Goal: Information Seeking & Learning: Learn about a topic

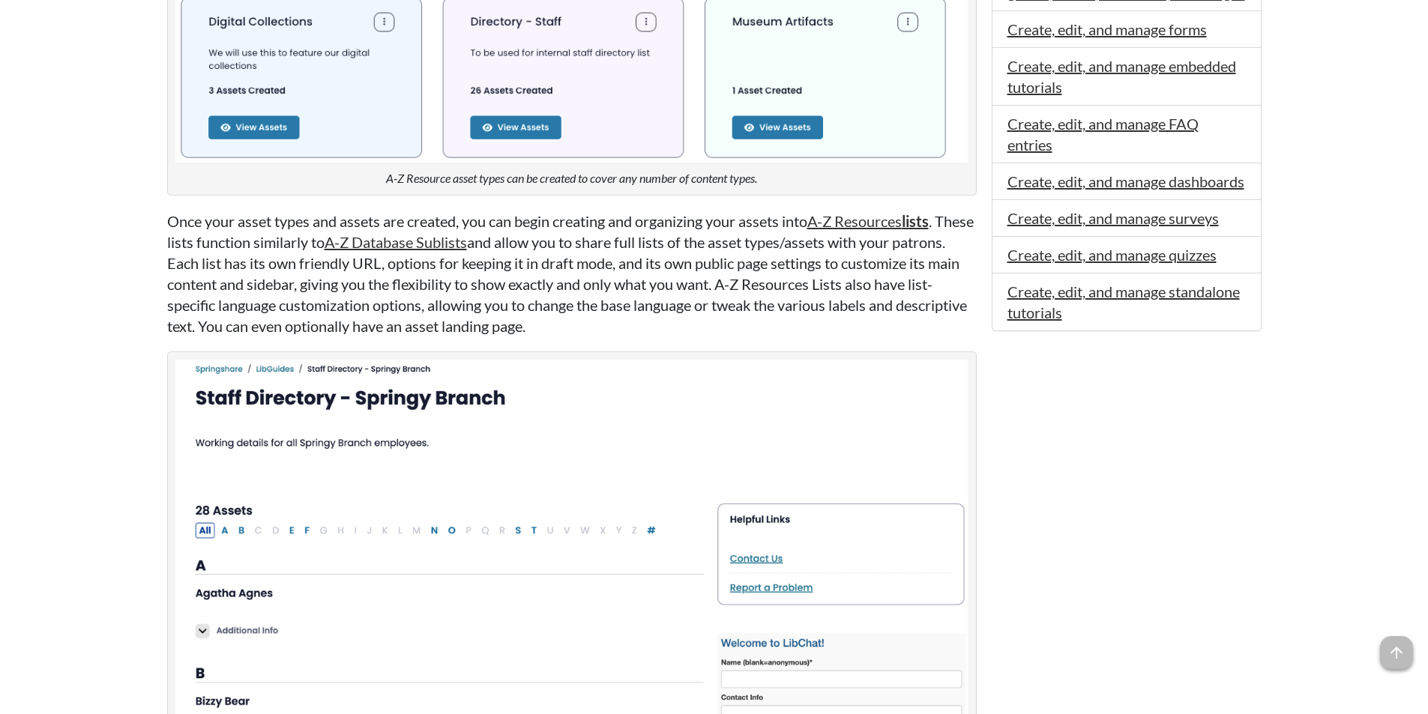
scroll to position [825, 0]
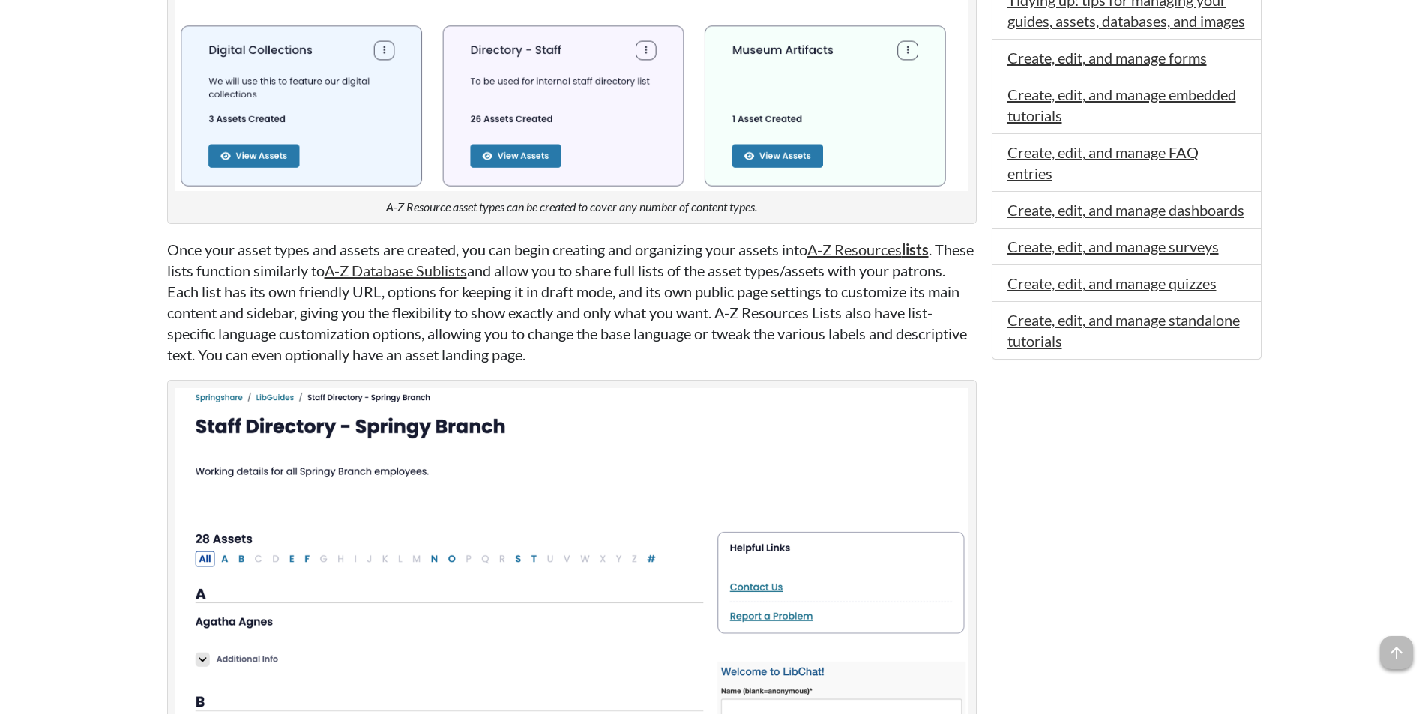
click at [774, 555] on img at bounding box center [571, 598] width 793 height 421
click at [801, 585] on img at bounding box center [571, 598] width 793 height 421
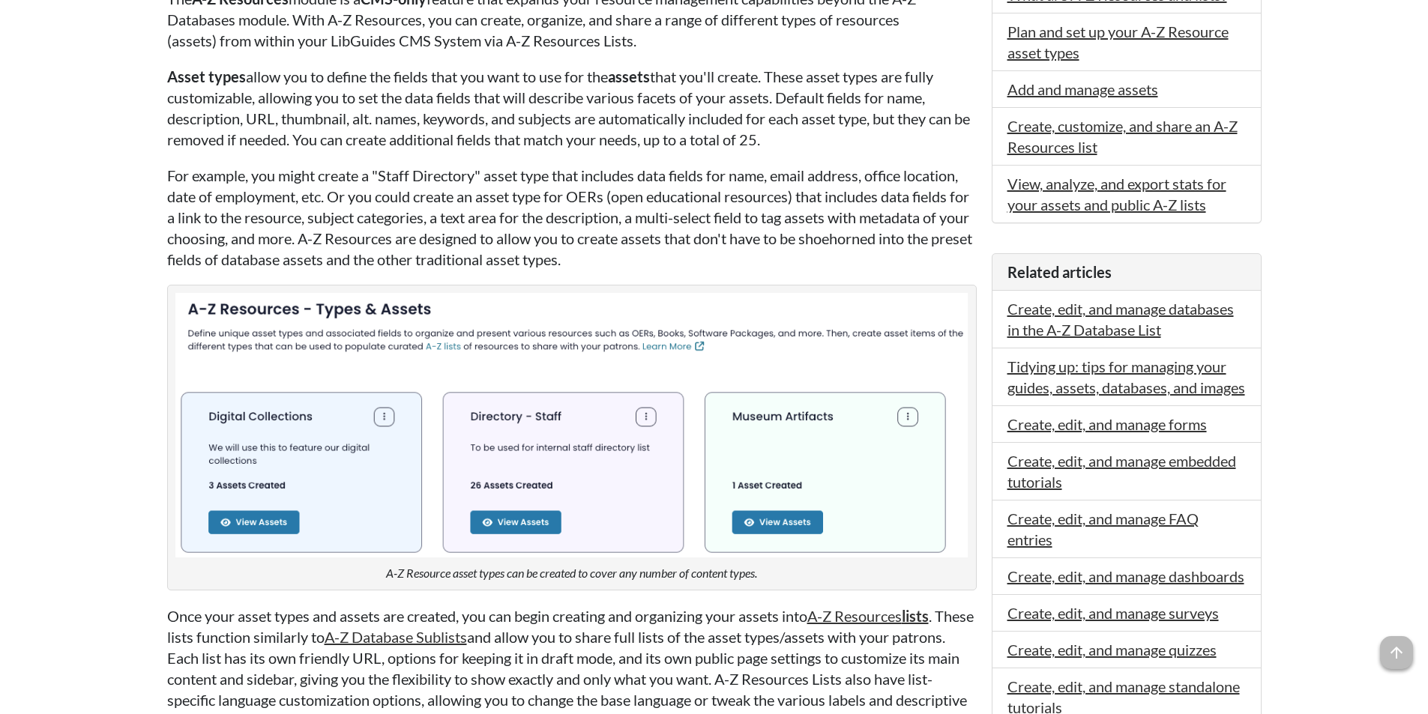
scroll to position [375, 0]
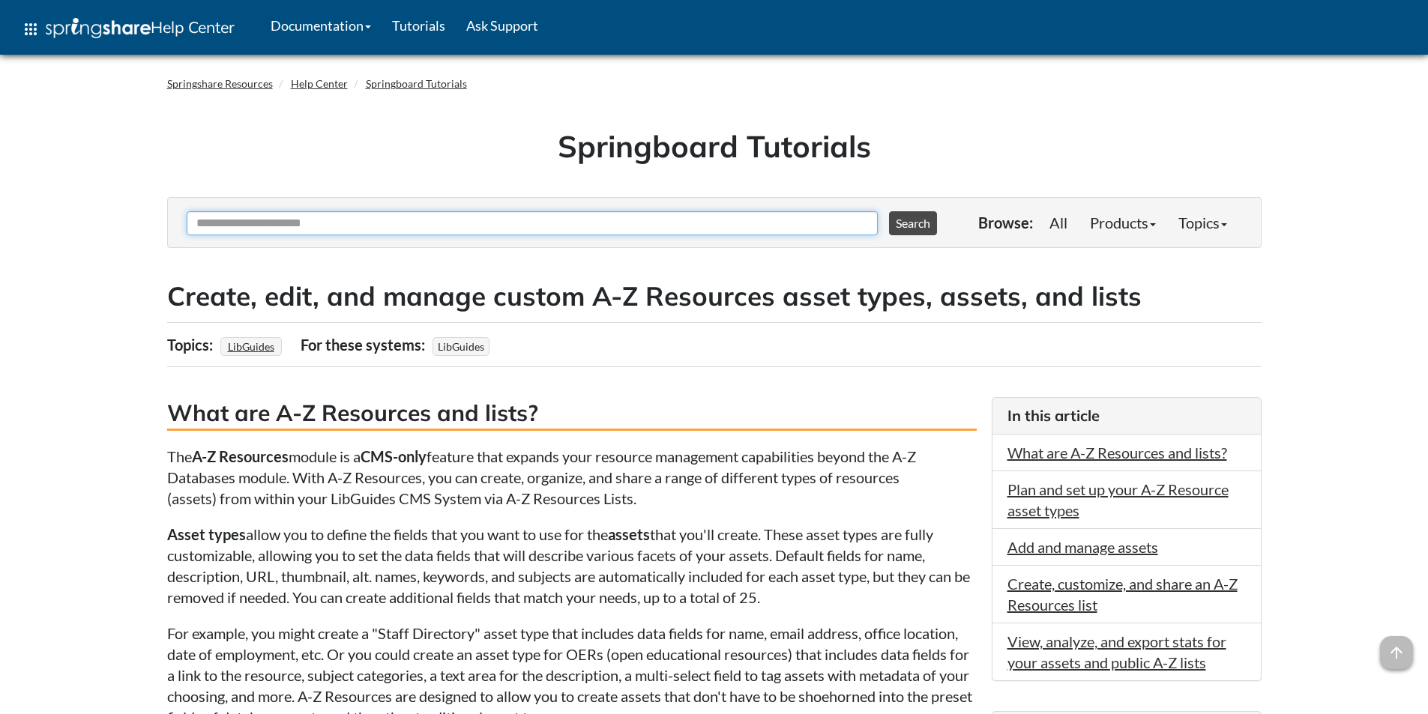
click at [296, 217] on input "Ask Another Question" at bounding box center [532, 223] width 691 height 24
paste input "**********"
type input "**********"
click at [911, 225] on button "Search" at bounding box center [913, 223] width 48 height 24
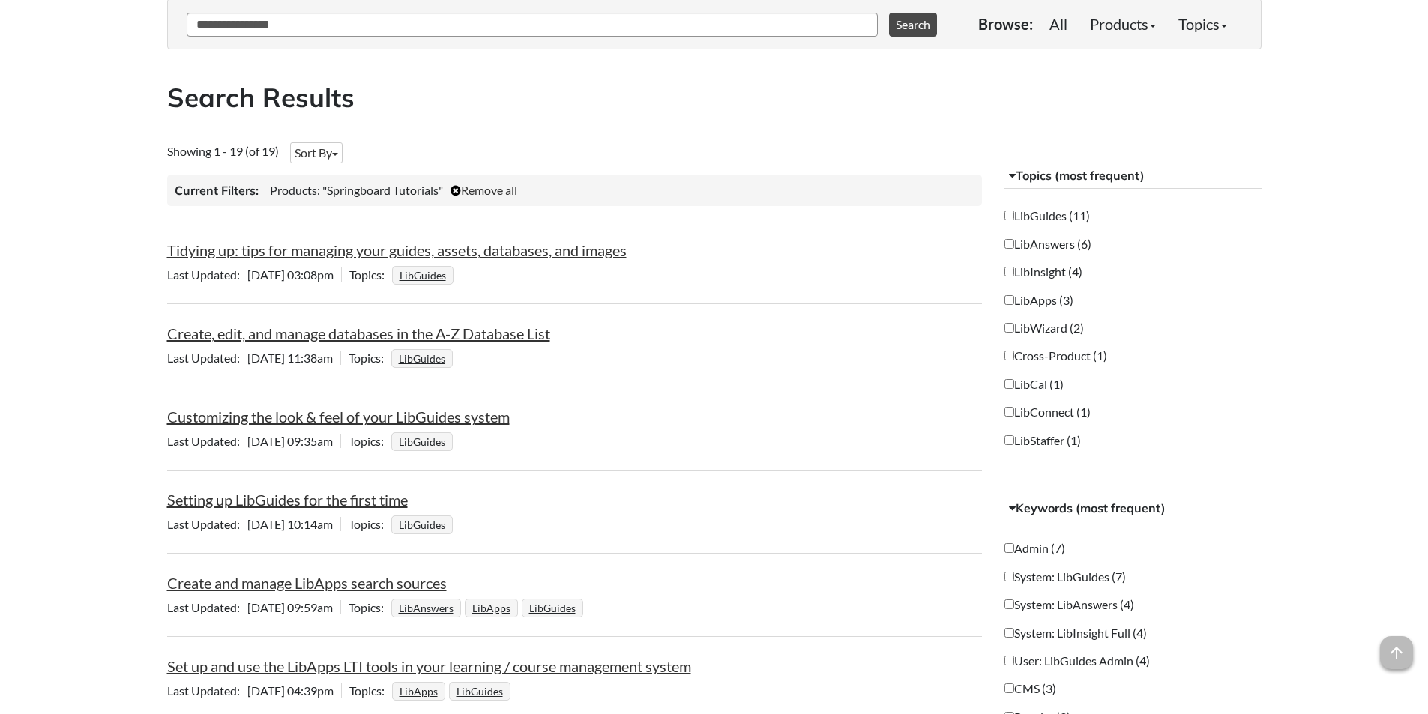
scroll to position [225, 0]
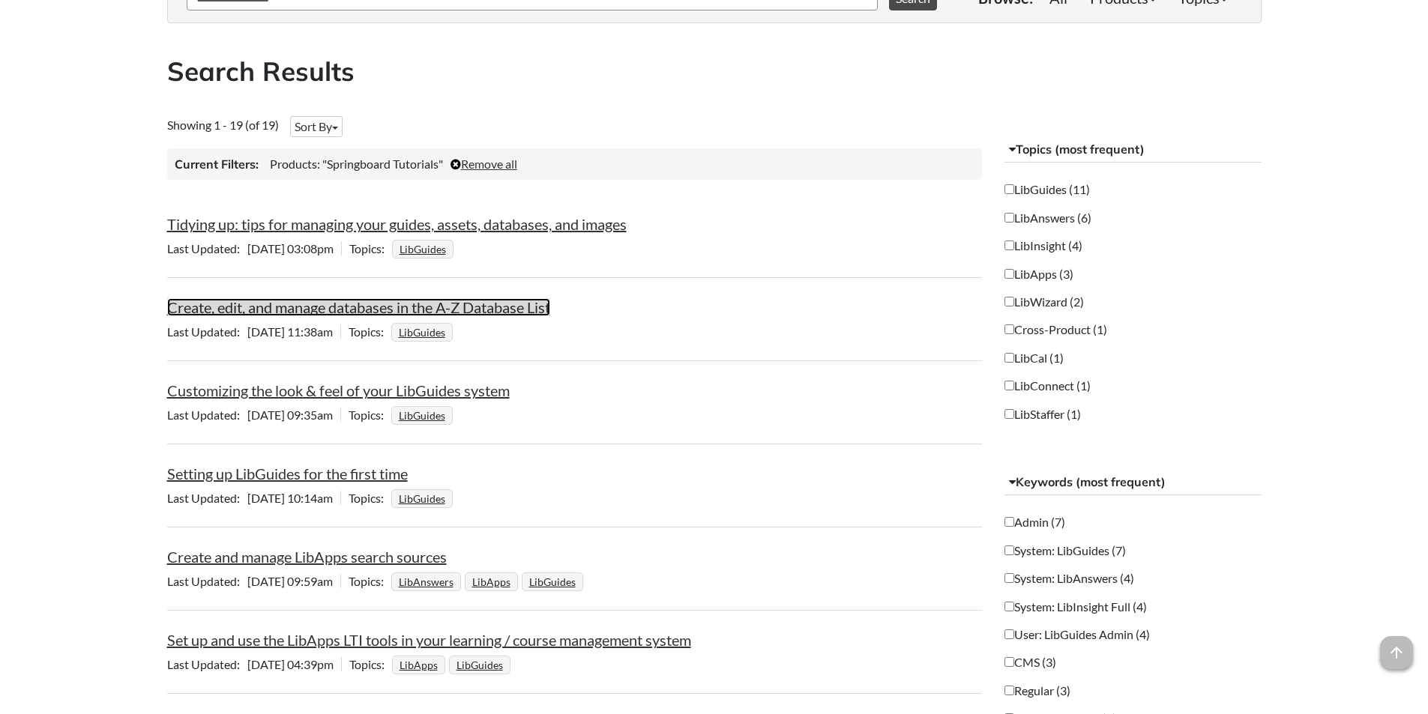
click at [475, 305] on link "Create, edit, and manage databases in the A-Z Database List" at bounding box center [358, 307] width 383 height 18
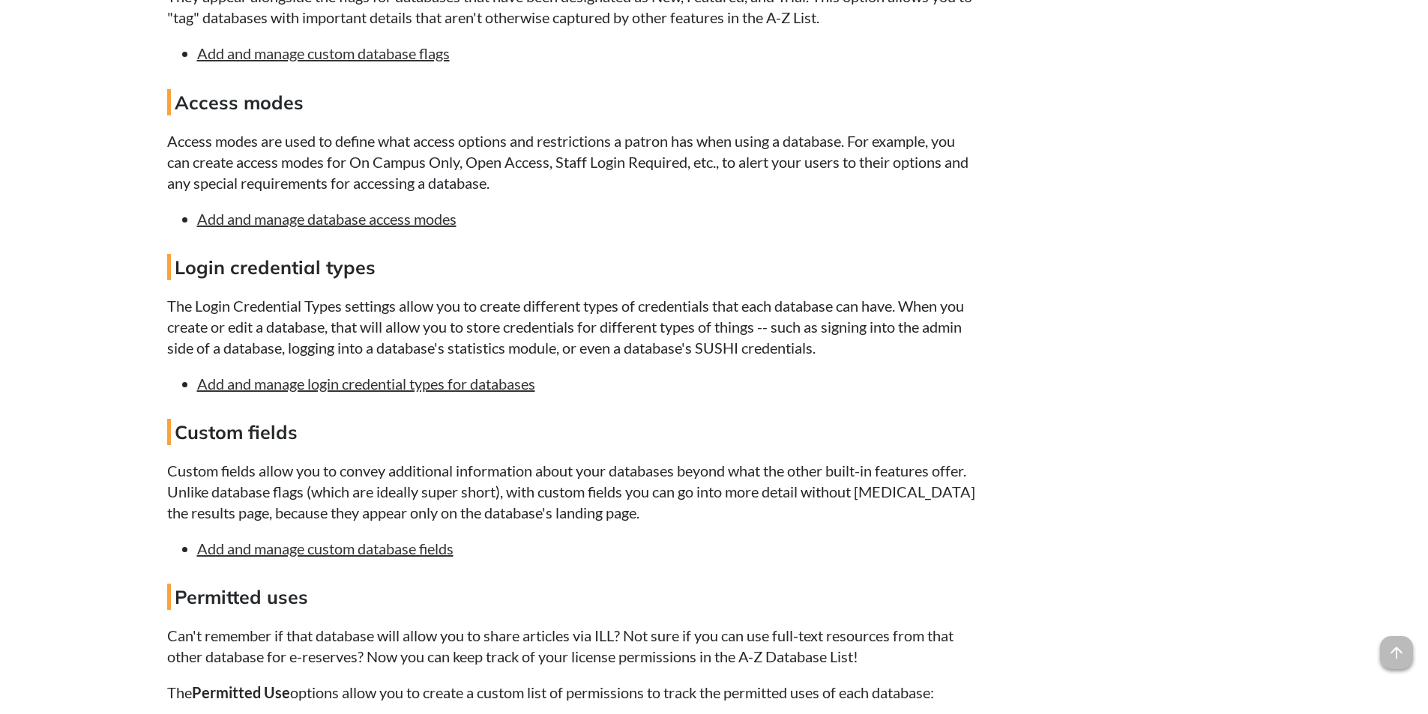
scroll to position [2549, 0]
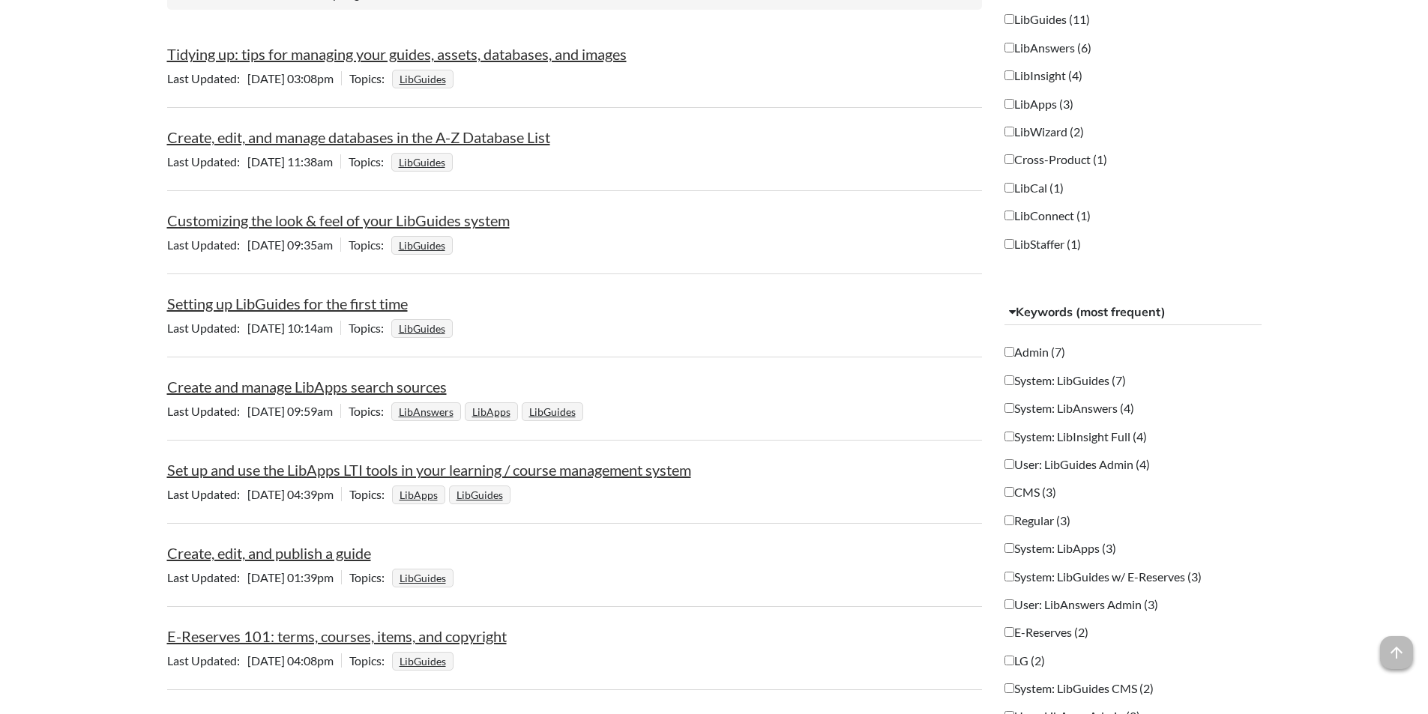
scroll to position [370, 0]
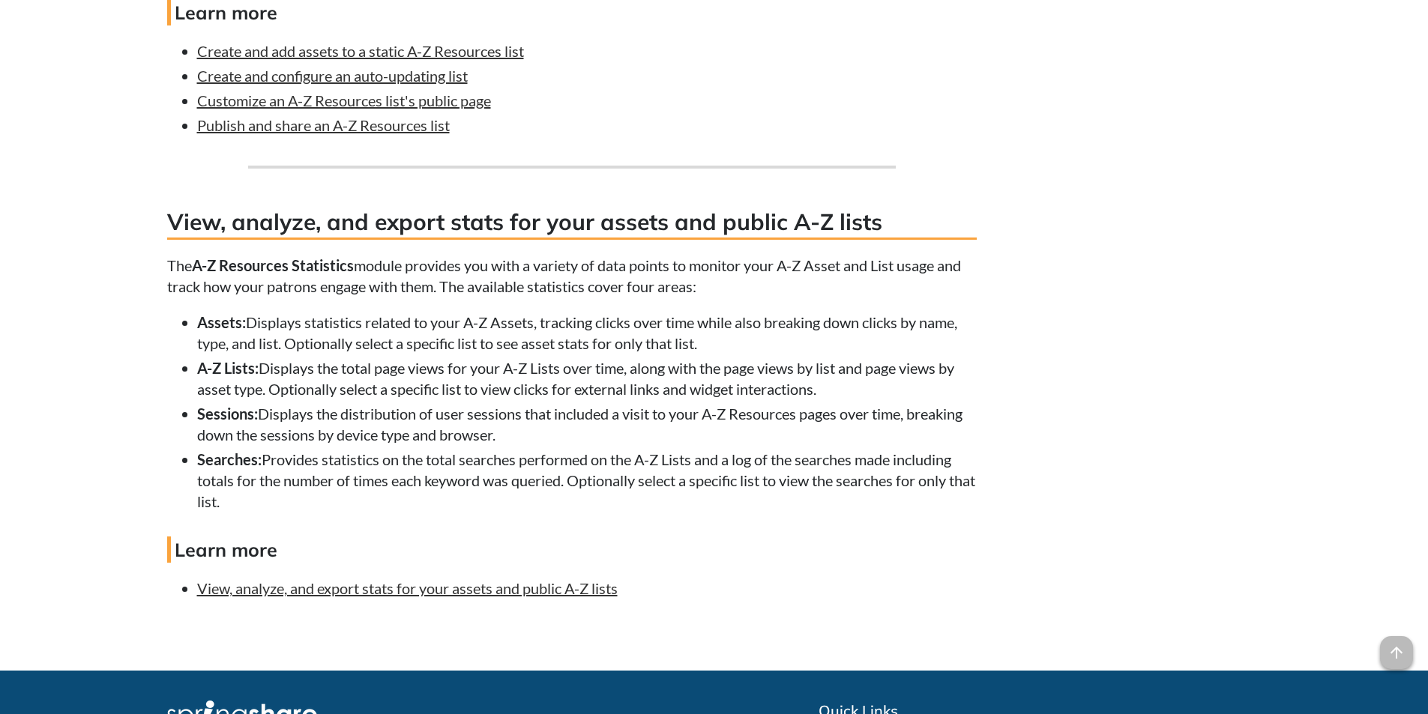
scroll to position [3904, 0]
